Goal: Task Accomplishment & Management: Use online tool/utility

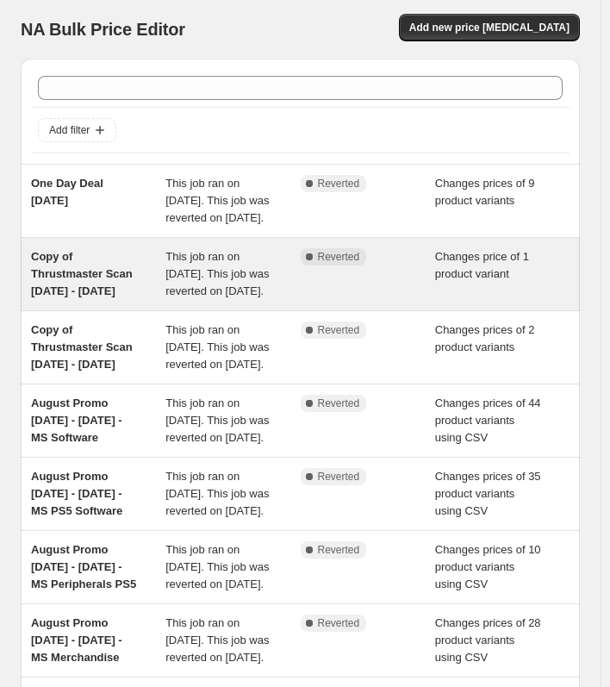
scroll to position [86, 0]
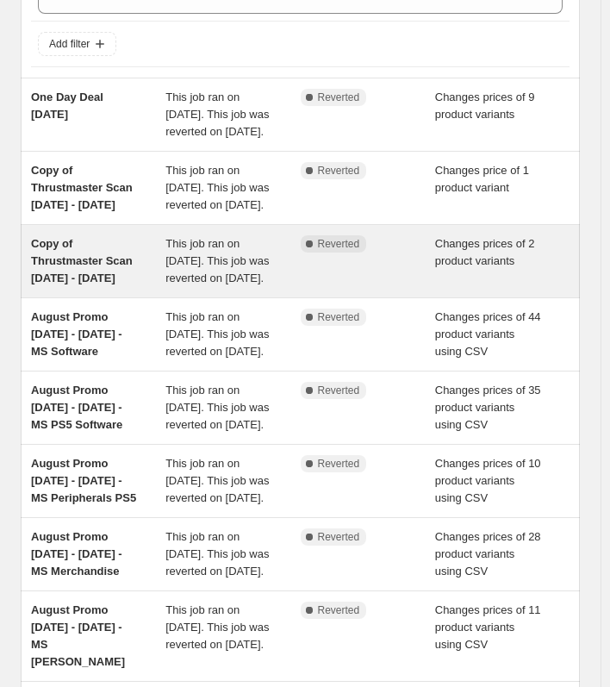
click at [94, 284] on span "Copy of Thrustmaster Scan [DATE] - [DATE]" at bounding box center [82, 260] width 102 height 47
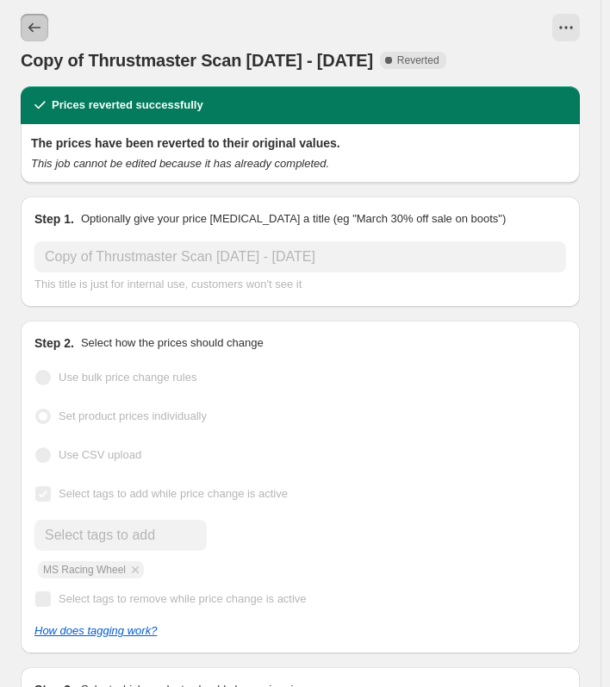
click at [26, 22] on icon "Price change jobs" at bounding box center [34, 27] width 17 height 17
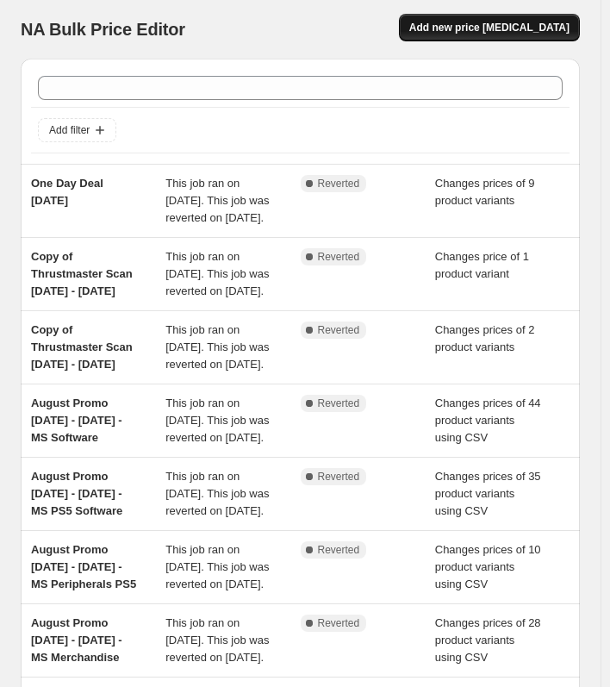
click at [464, 29] on span "Add new price [MEDICAL_DATA]" at bounding box center [489, 28] width 160 height 14
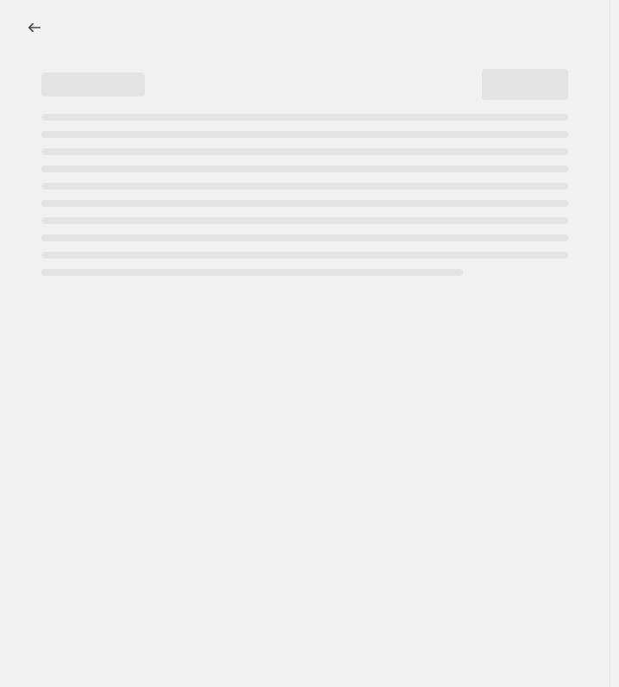
select select "percentage"
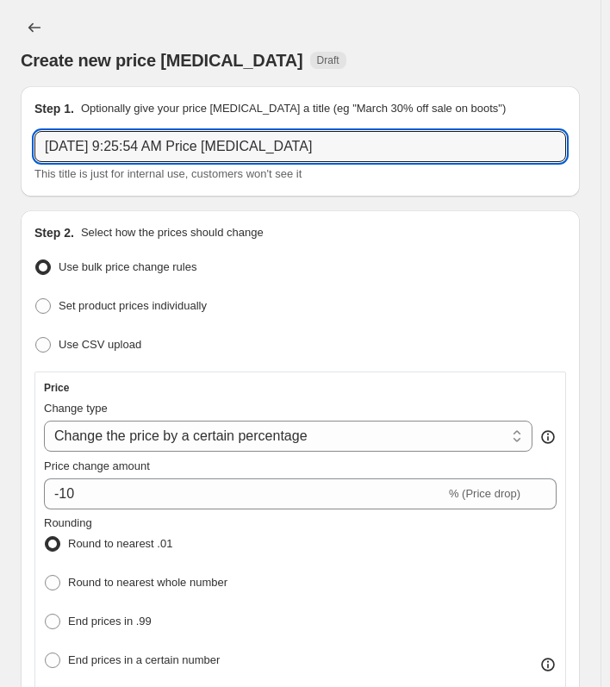
drag, startPoint x: 313, startPoint y: 147, endPoint x: -208, endPoint y: 138, distance: 520.7
click at [0, 138] on html "Home Settings Plans Skip to content Create new price [MEDICAL_DATA]. This page …" at bounding box center [305, 343] width 610 height 687
paste input "Thrustmaster Scan [DATE] - [DATE]"
drag, startPoint x: 419, startPoint y: 145, endPoint x: -208, endPoint y: 128, distance: 626.8
click at [0, 128] on html "Home Settings Plans Skip to content Create new price [MEDICAL_DATA]. This page …" at bounding box center [305, 343] width 610 height 687
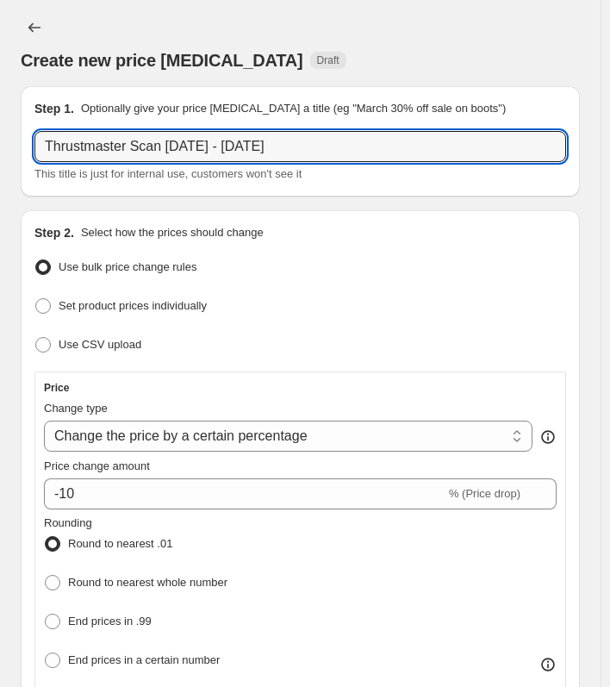
paste input "[DATE] - 19 Octo"
type input "Thrustmaster Scan [DATE] - [DATE]"
click at [77, 303] on span "Set product prices individually" at bounding box center [133, 305] width 148 height 13
click at [36, 299] on input "Set product prices individually" at bounding box center [35, 298] width 1 height 1
radio input "true"
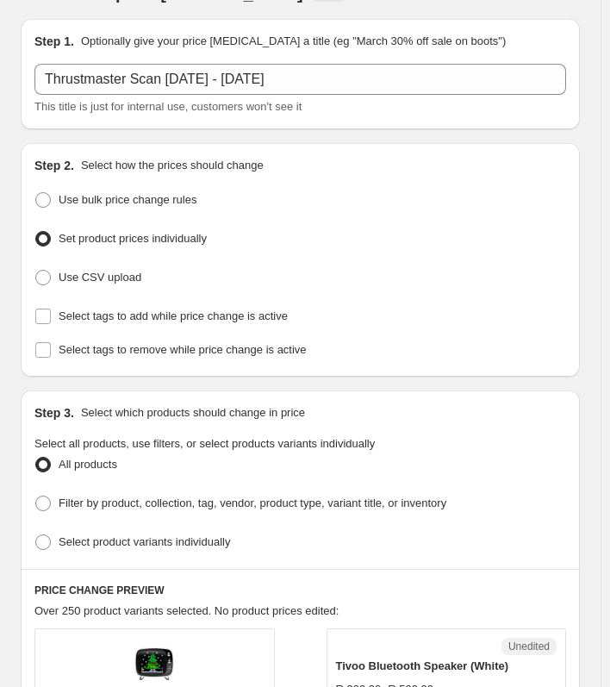
scroll to position [86, 0]
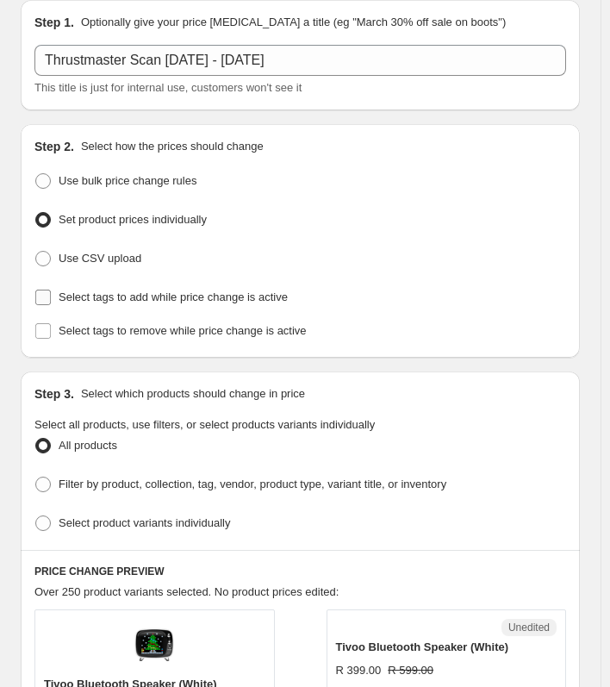
click at [50, 290] on input "Select tags to add while price change is active" at bounding box center [43, 298] width 16 height 16
checkbox input "true"
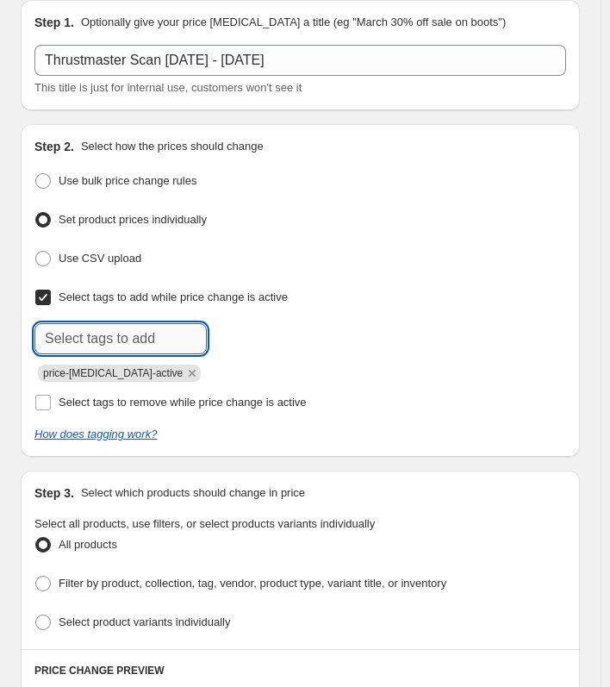
click at [134, 333] on input "text" at bounding box center [120, 338] width 172 height 31
type input "MS Racing Wheel"
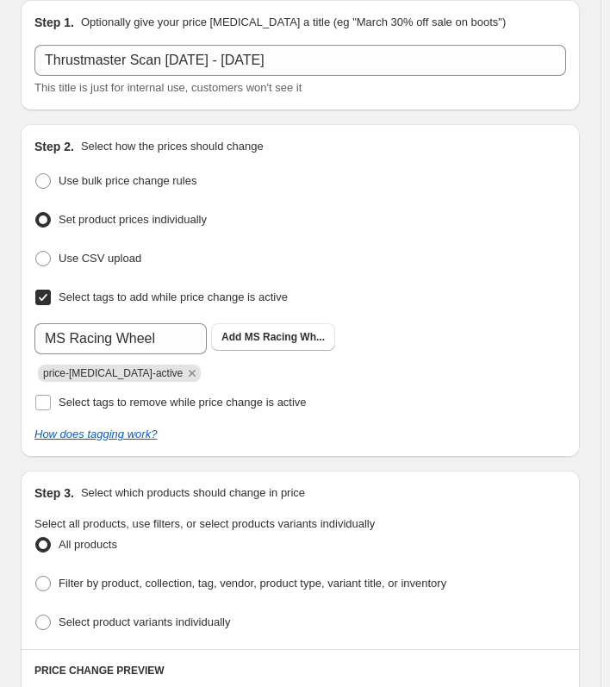
click at [415, 333] on div "MS Racing Wheel Add MS Racing Wh..." at bounding box center [300, 338] width 532 height 31
click at [261, 337] on span "MS Racing Wh..." at bounding box center [285, 337] width 80 height 12
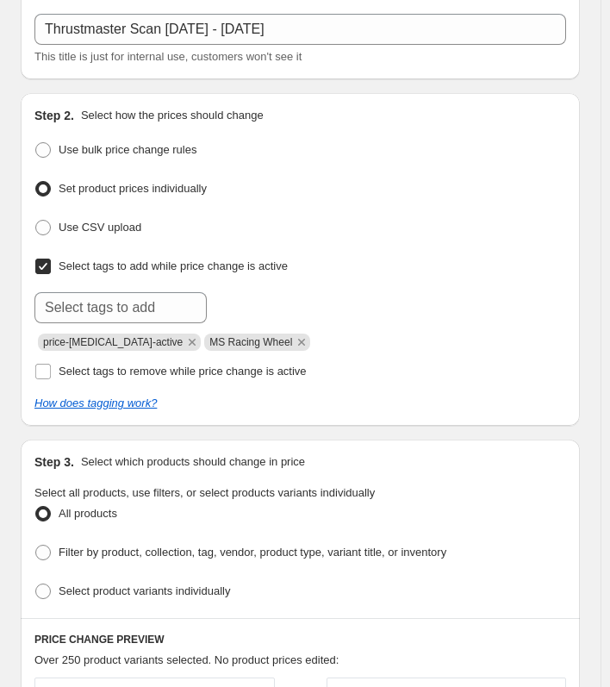
scroll to position [172, 0]
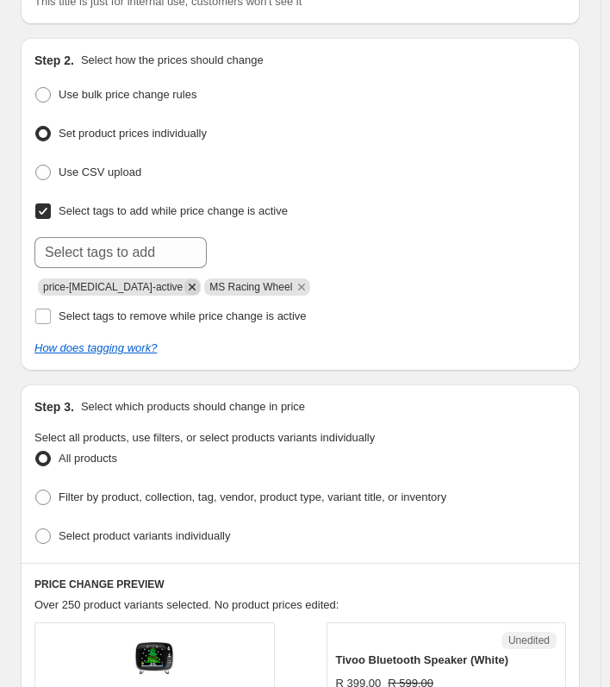
click at [184, 291] on icon "Remove price-change-job-active" at bounding box center [192, 287] width 16 height 16
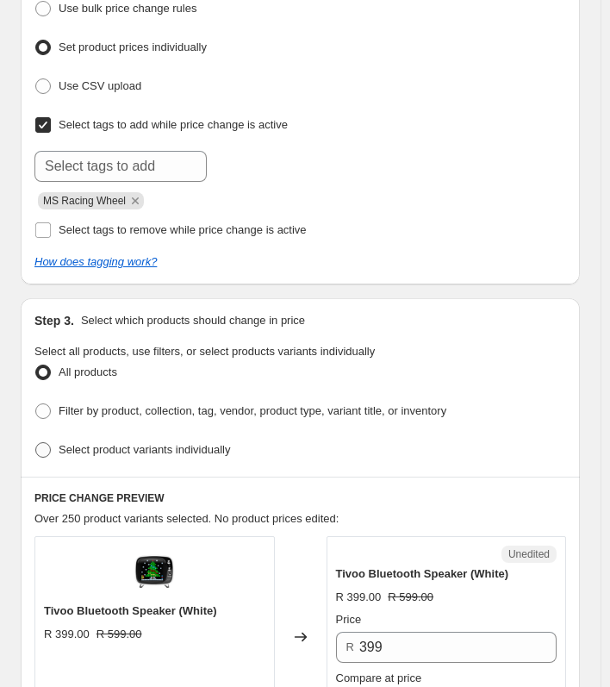
click at [44, 447] on span at bounding box center [43, 450] width 16 height 16
click at [36, 443] on input "Select product variants individually" at bounding box center [35, 442] width 1 height 1
radio input "true"
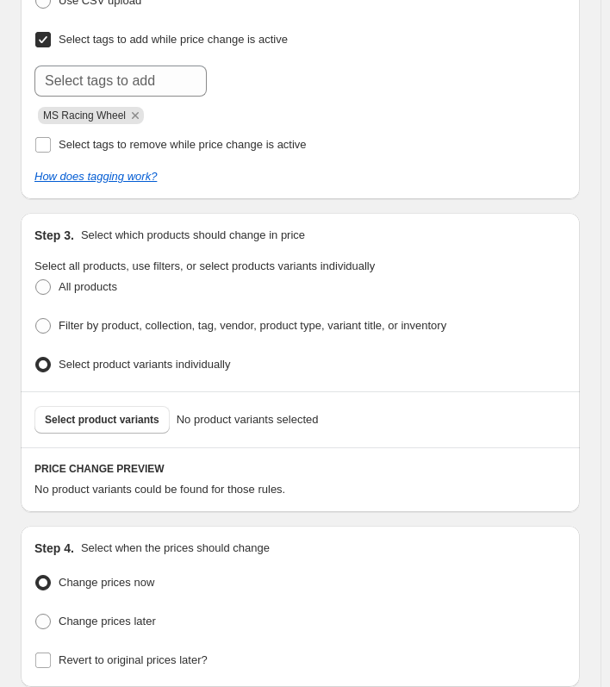
scroll to position [345, 0]
click at [64, 415] on span "Select product variants" at bounding box center [102, 419] width 115 height 14
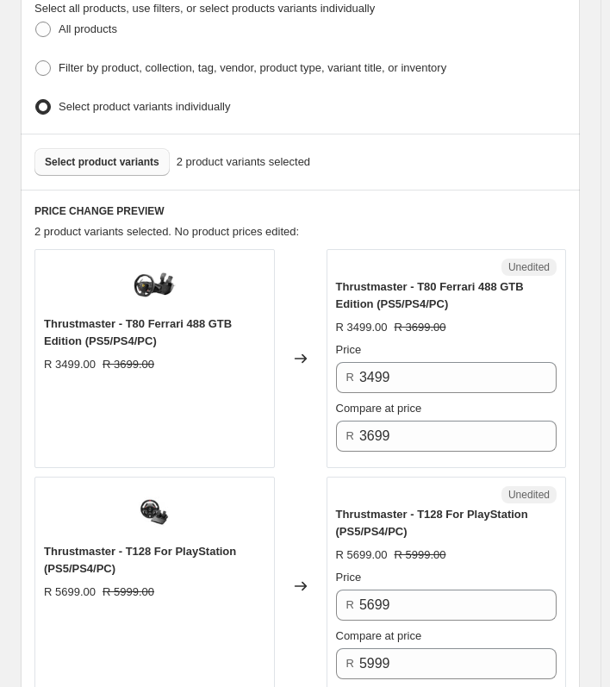
scroll to position [603, 0]
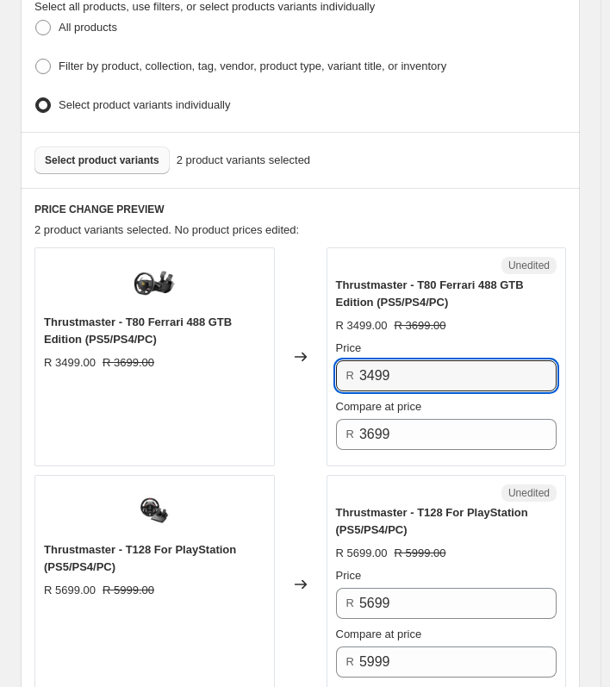
drag, startPoint x: 434, startPoint y: 370, endPoint x: 317, endPoint y: 369, distance: 116.4
click at [317, 369] on div "Thrustmaster - T80 Ferrari 488 GTB Edition (PS5/PS4/PC) R 3499.00 R 3699.00 Cha…" at bounding box center [300, 356] width 532 height 219
type input "1999"
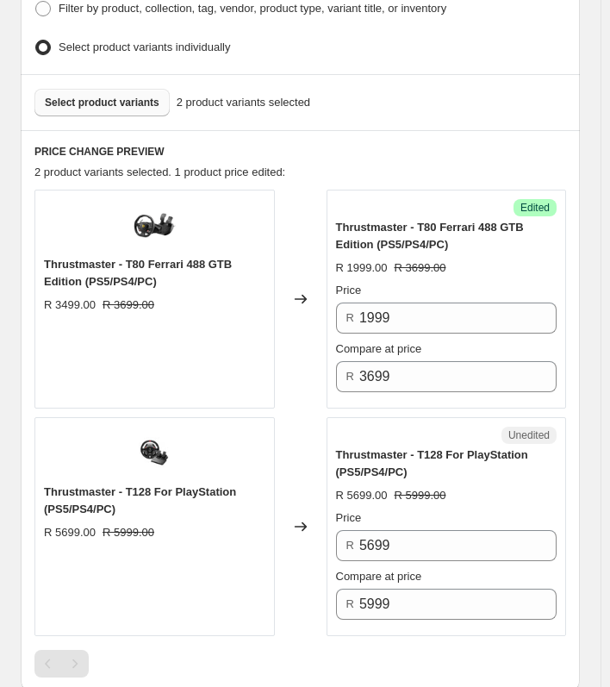
scroll to position [690, 0]
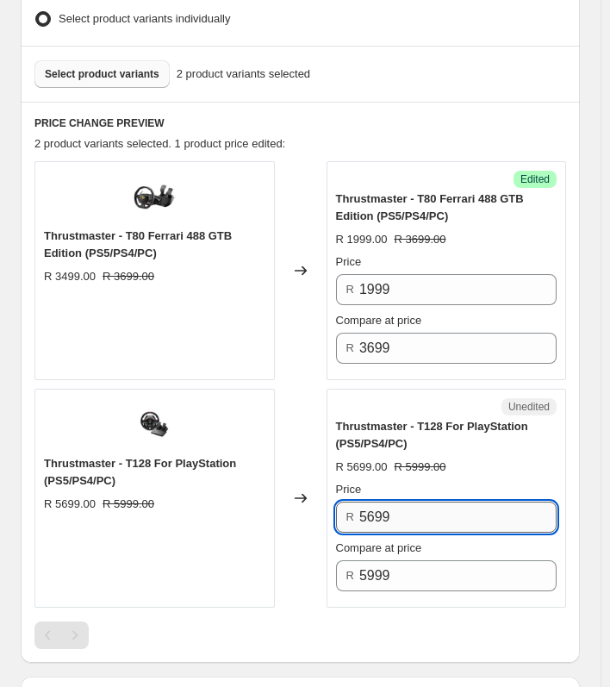
drag, startPoint x: 432, startPoint y: 513, endPoint x: 367, endPoint y: 514, distance: 64.6
click at [367, 514] on input "5699" at bounding box center [457, 517] width 197 height 31
click at [476, 514] on input "5699" at bounding box center [457, 517] width 197 height 31
drag, startPoint x: 459, startPoint y: 516, endPoint x: 315, endPoint y: 518, distance: 143.1
click at [315, 518] on div "Thrustmaster - T128 For PlayStation (PS5/PS4/PC) R 5699.00 R 5999.00 Changed to…" at bounding box center [300, 498] width 532 height 219
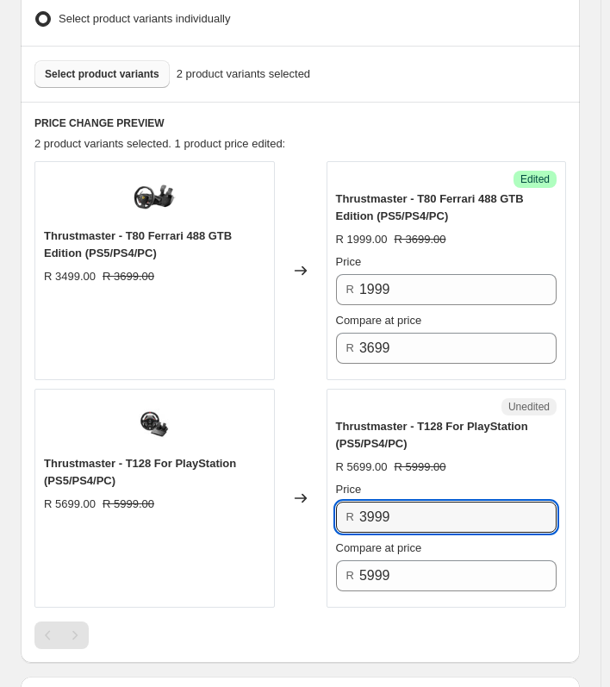
type input "3999"
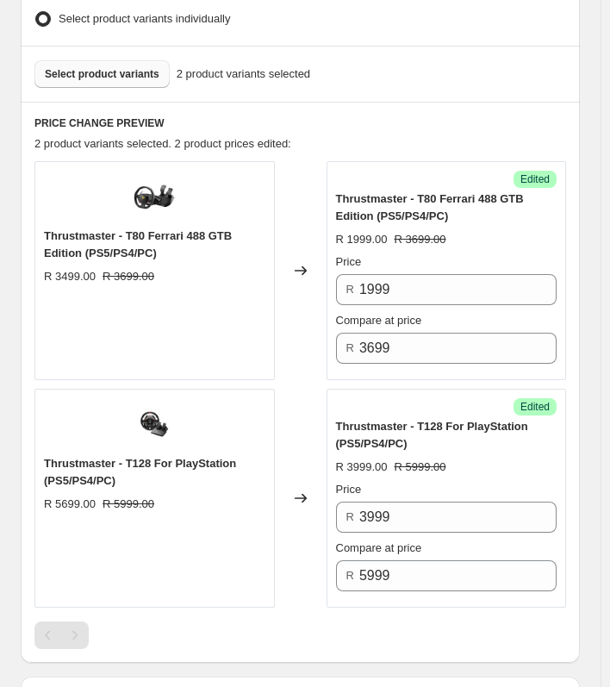
click at [597, 469] on div "Create new price [MEDICAL_DATA]. This page is ready Create new price [MEDICAL_D…" at bounding box center [300, 147] width 601 height 1674
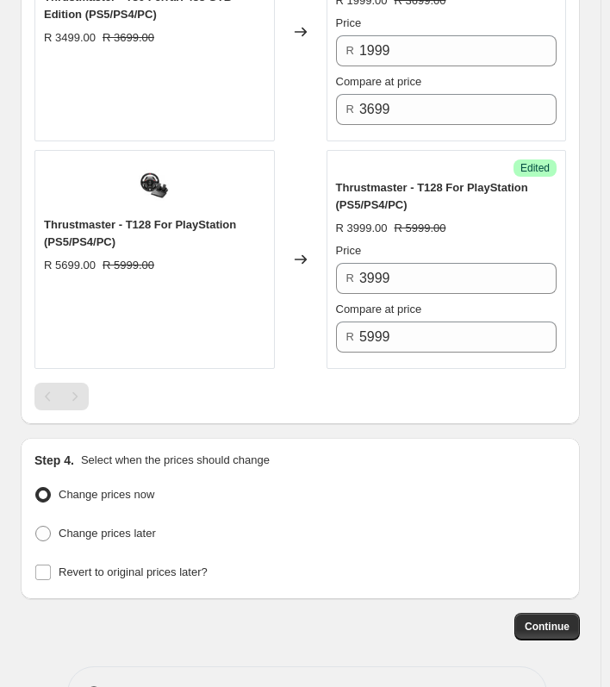
scroll to position [978, 0]
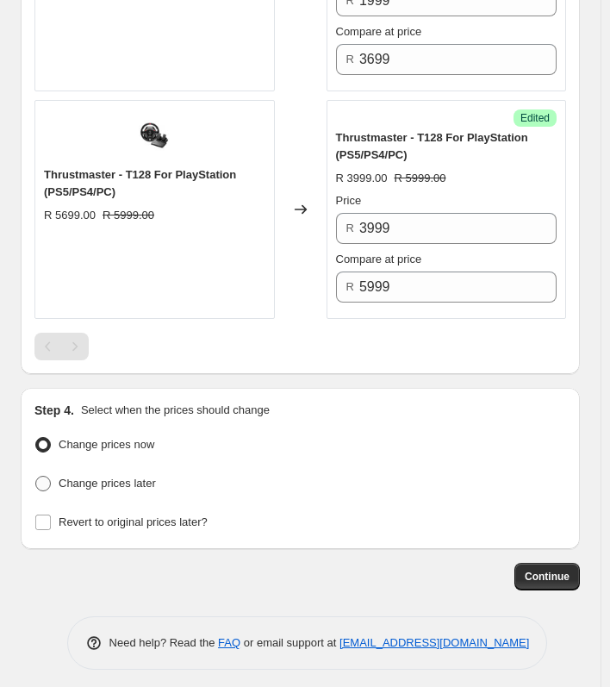
click at [47, 476] on span at bounding box center [43, 484] width 16 height 16
click at [36, 476] on input "Change prices later" at bounding box center [35, 476] width 1 height 1
radio input "true"
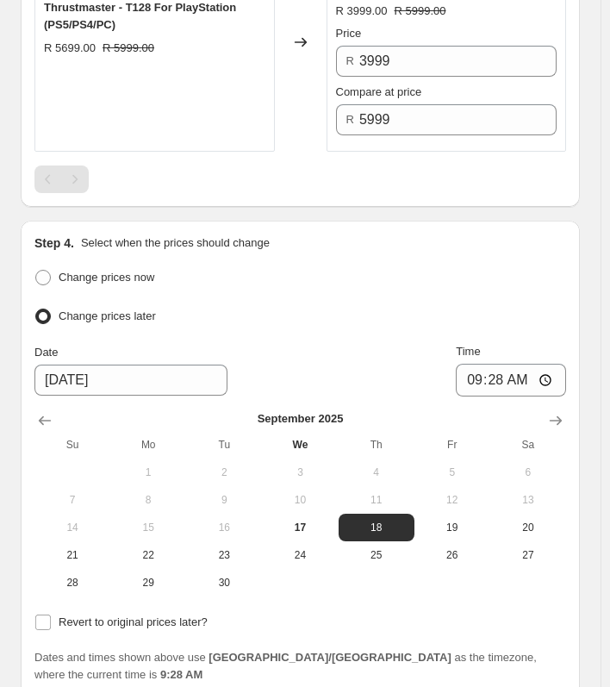
scroll to position [1151, 0]
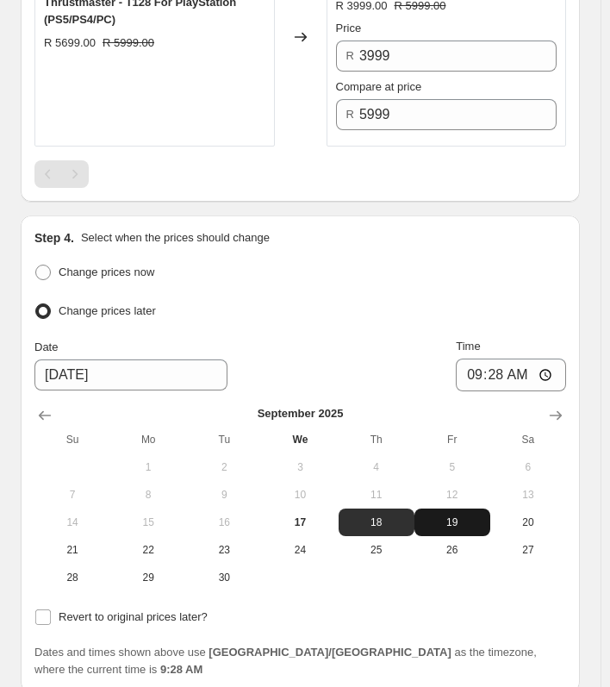
click at [472, 515] on span "19" at bounding box center [452, 522] width 62 height 14
type input "[DATE]"
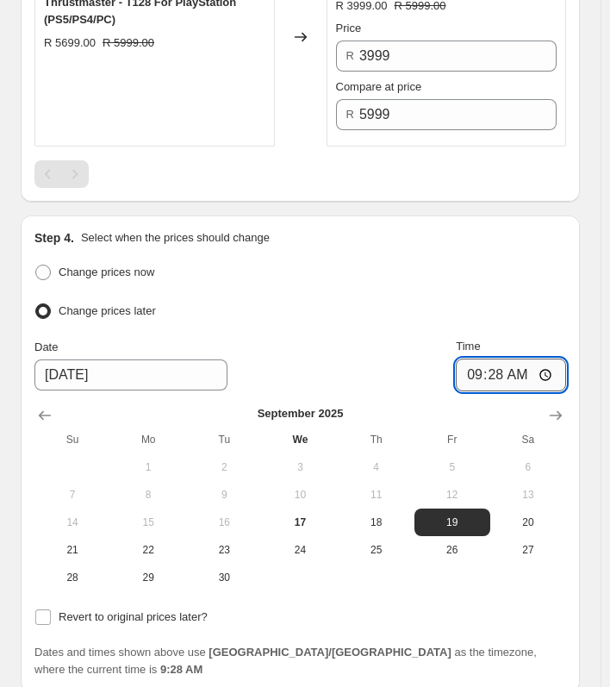
click at [504, 360] on input "09:28" at bounding box center [511, 375] width 110 height 33
type input "00:01"
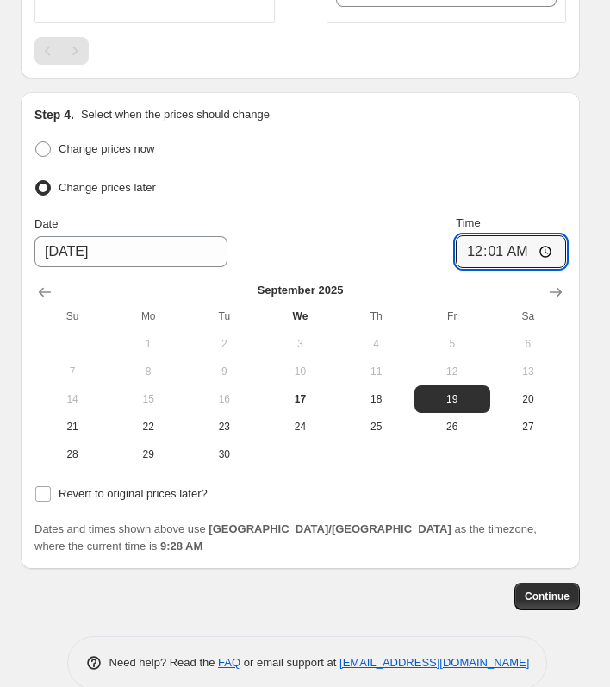
scroll to position [1276, 0]
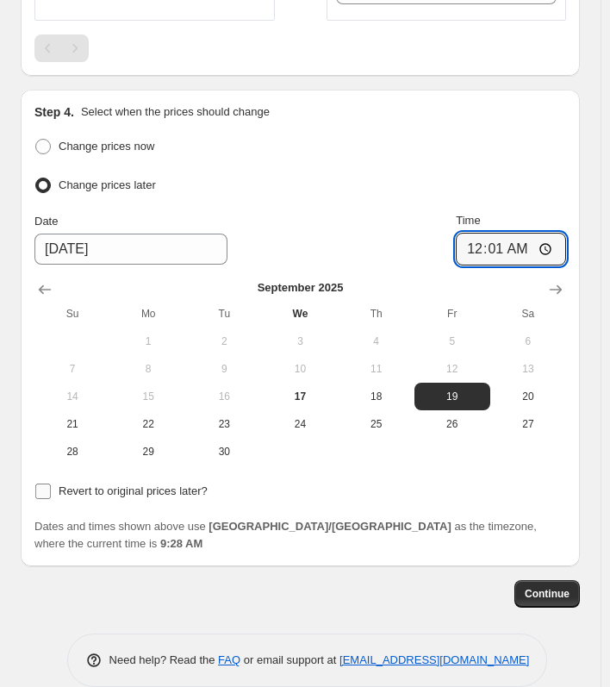
click at [43, 488] on input "Revert to original prices later?" at bounding box center [43, 492] width 16 height 16
checkbox input "true"
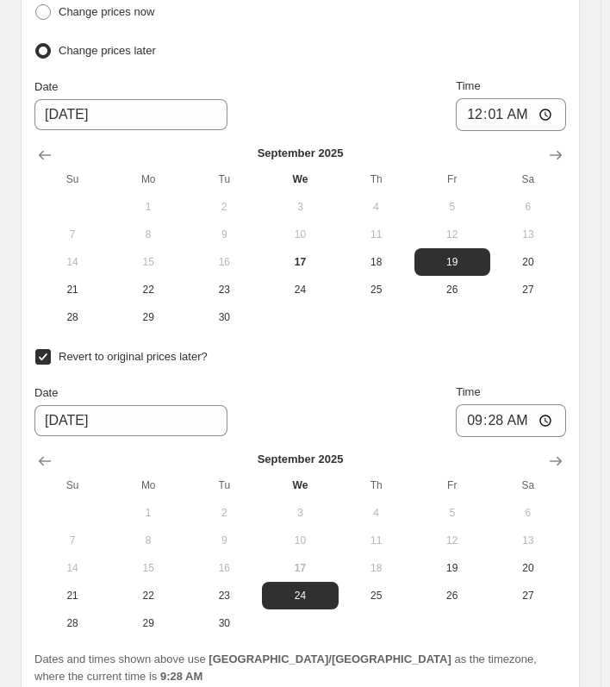
scroll to position [1449, 0]
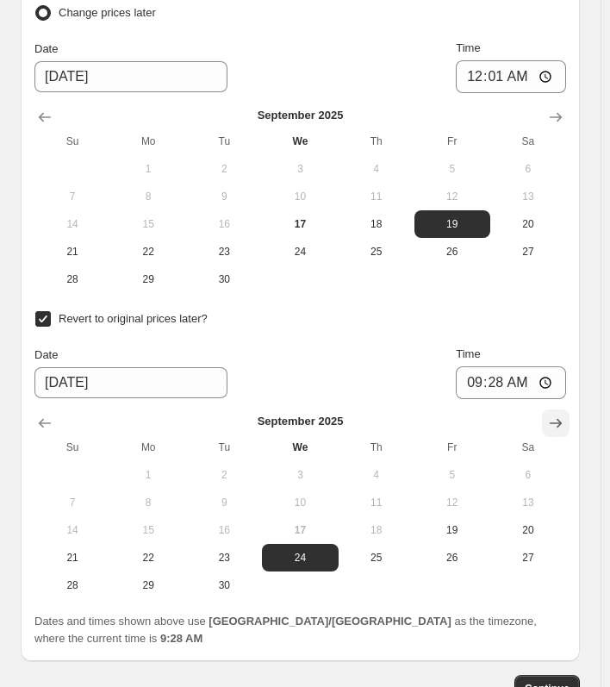
click at [562, 415] on icon "Show next month, October 2025" at bounding box center [555, 423] width 17 height 17
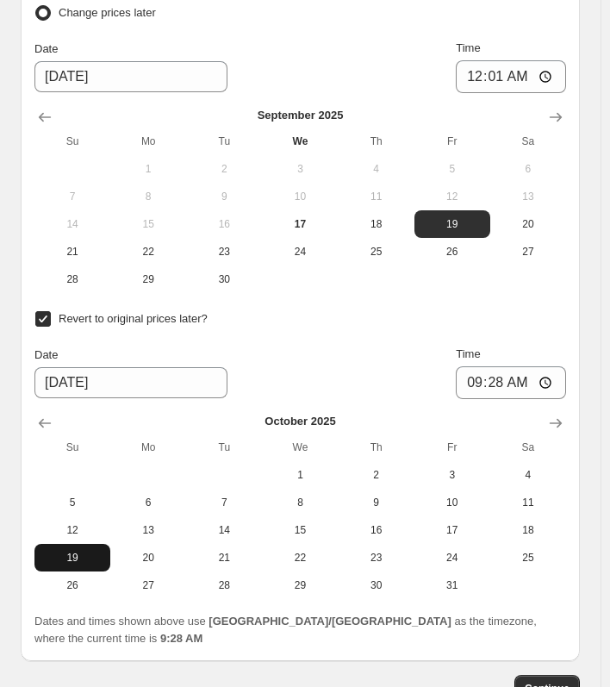
click at [77, 551] on span "19" at bounding box center [72, 558] width 62 height 14
type input "[DATE]"
click at [507, 384] on input "09:28" at bounding box center [511, 382] width 110 height 33
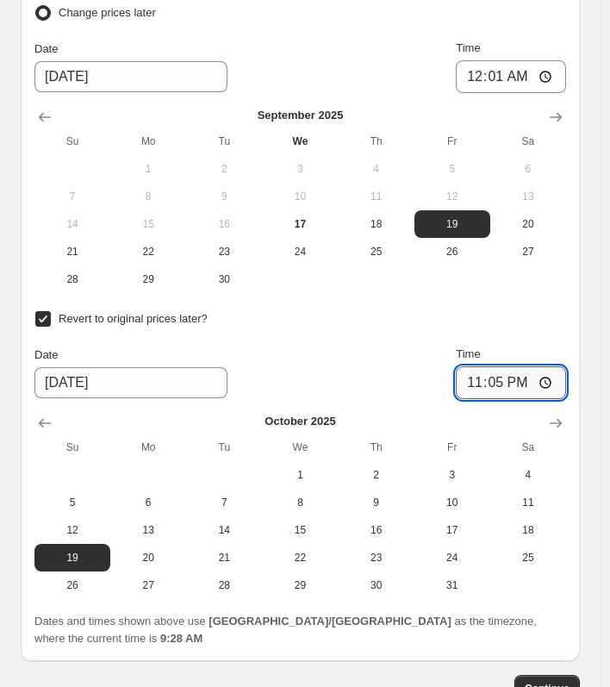
type input "23:59"
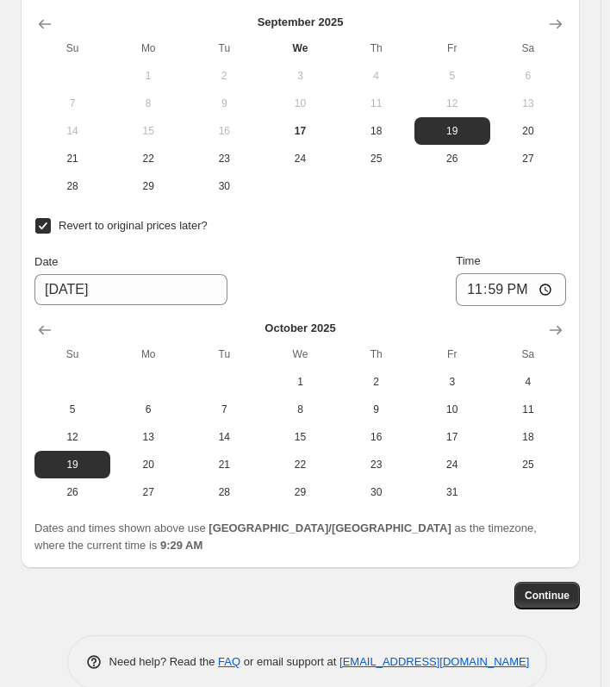
scroll to position [1544, 0]
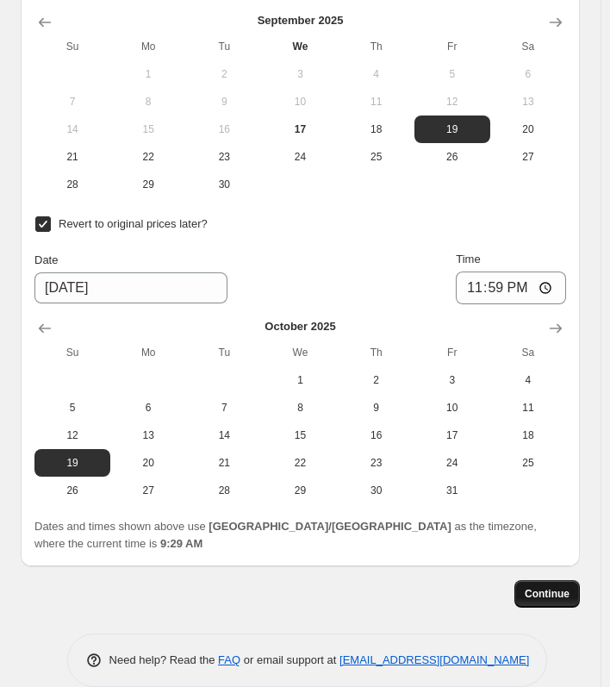
click at [544, 587] on span "Continue" at bounding box center [547, 594] width 45 height 14
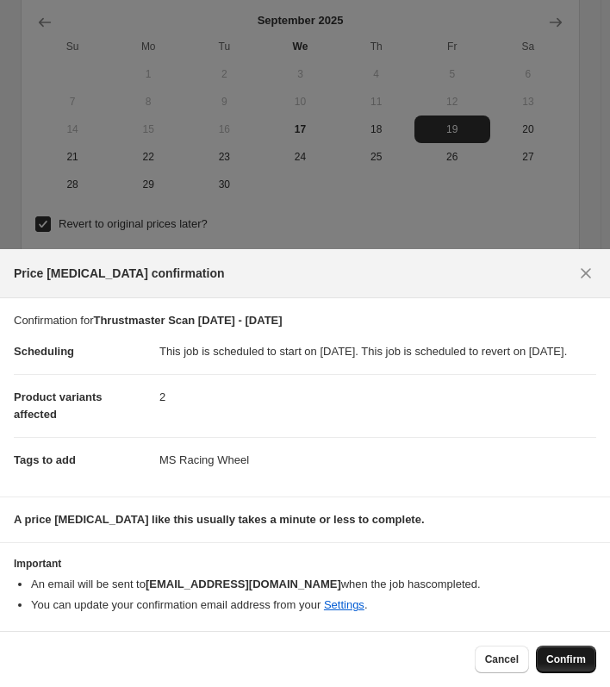
click at [562, 658] on span "Confirm" at bounding box center [566, 659] width 40 height 14
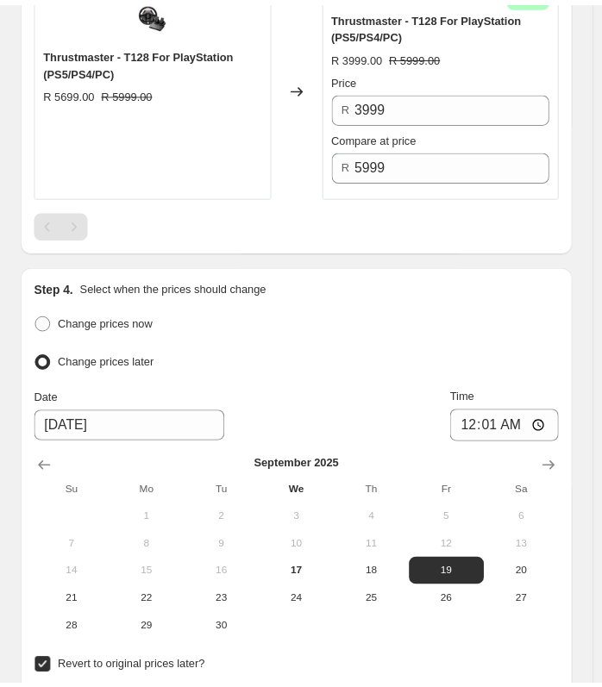
scroll to position [1026, 0]
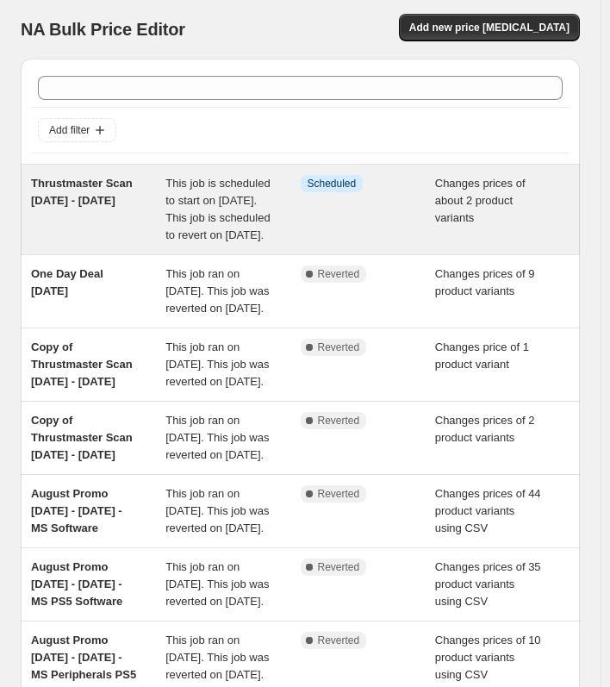
click at [109, 197] on span "Thrustmaster Scan [DATE] - [DATE]" at bounding box center [82, 192] width 102 height 30
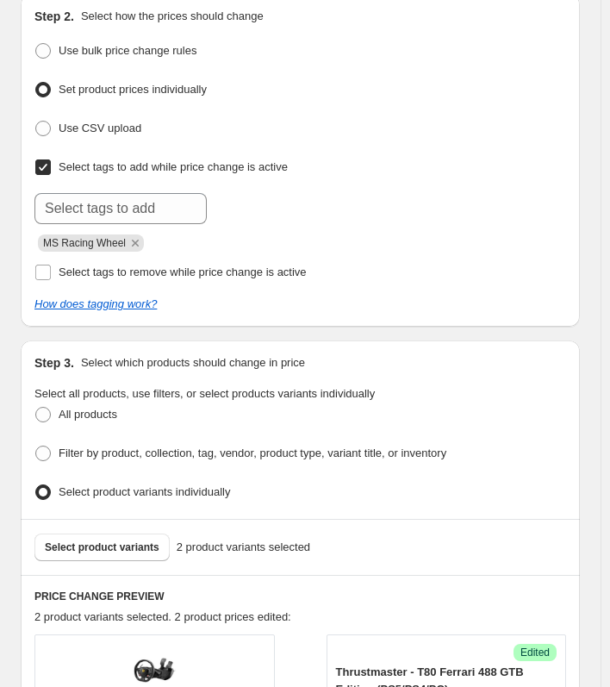
scroll to position [345, 0]
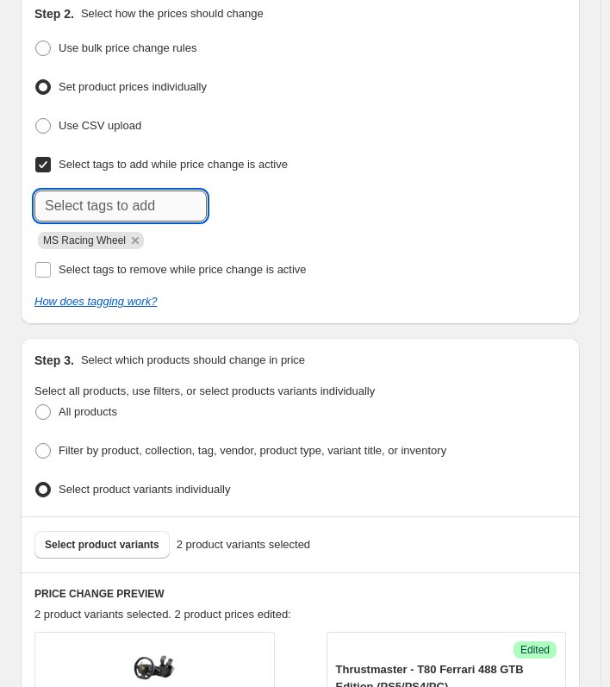
click at [104, 206] on input "text" at bounding box center [120, 205] width 172 height 31
type input "MS Racing Wheels"
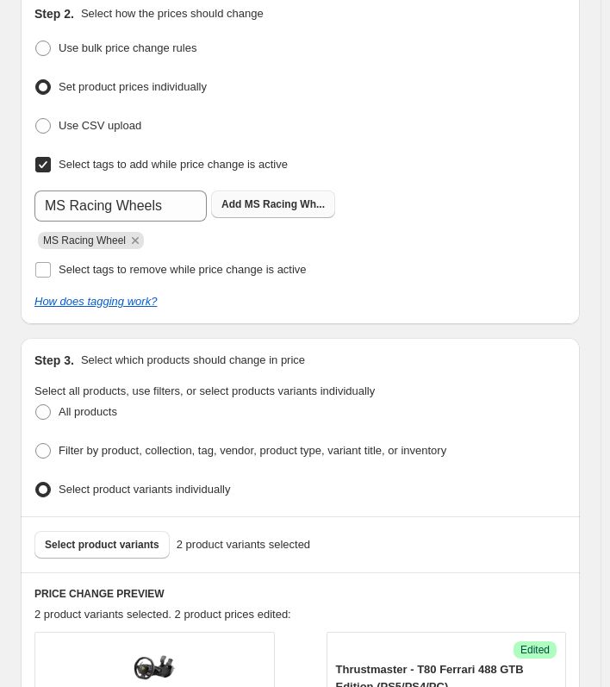
click at [241, 203] on b "Add" at bounding box center [232, 204] width 20 height 12
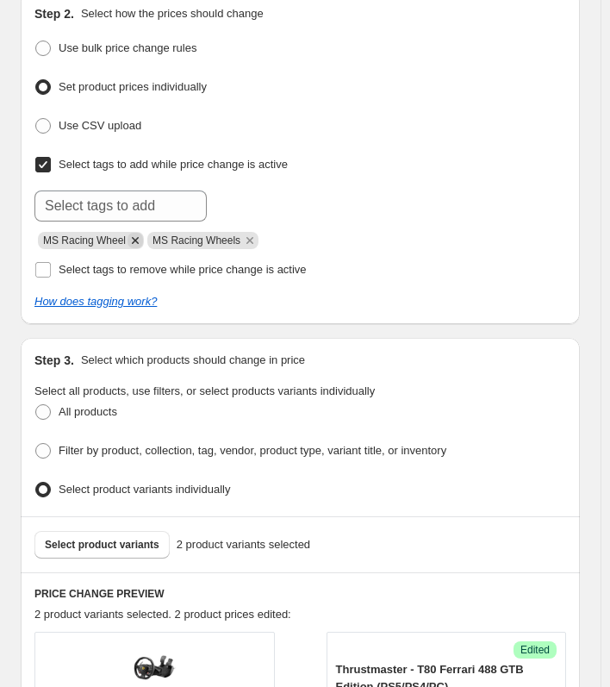
click at [135, 239] on icon "Remove MS Racing Wheel" at bounding box center [136, 241] width 16 height 16
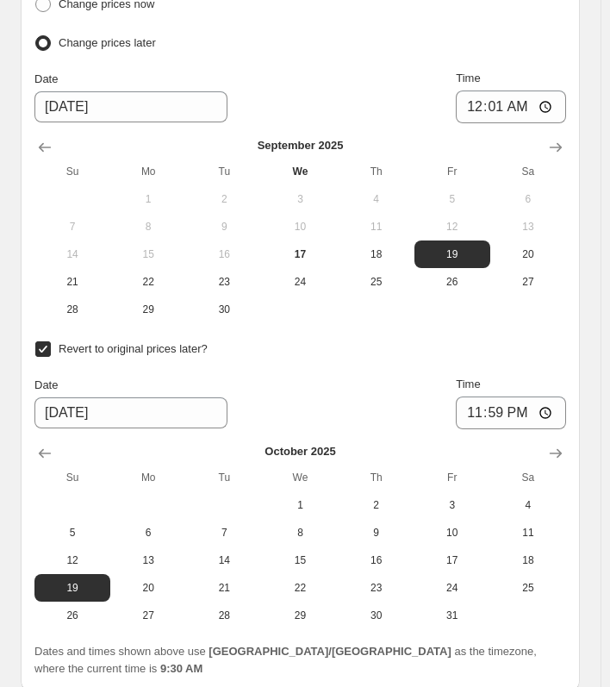
scroll to position [1669, 0]
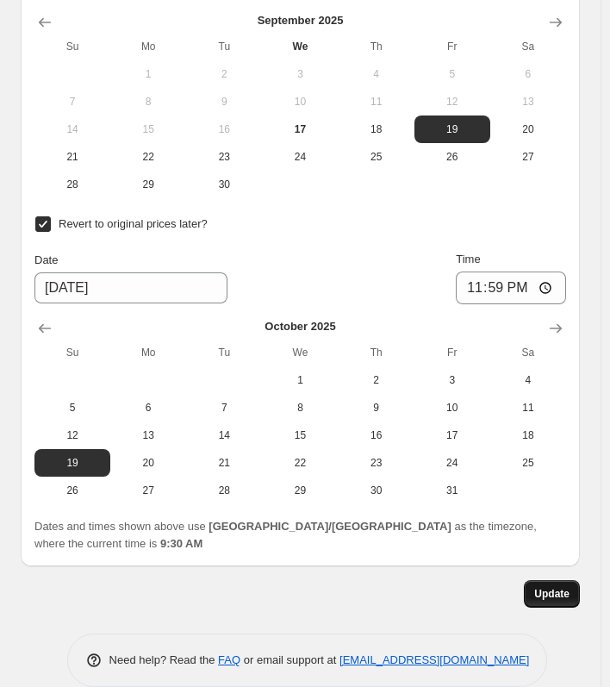
click at [551, 587] on span "Update" at bounding box center [551, 594] width 35 height 14
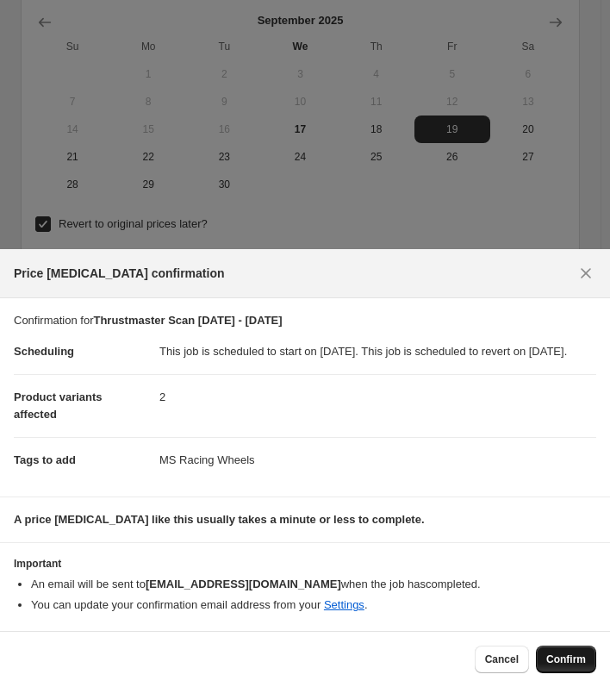
click at [571, 652] on button "Confirm" at bounding box center [566, 660] width 60 height 28
